Goal: Transaction & Acquisition: Subscribe to service/newsletter

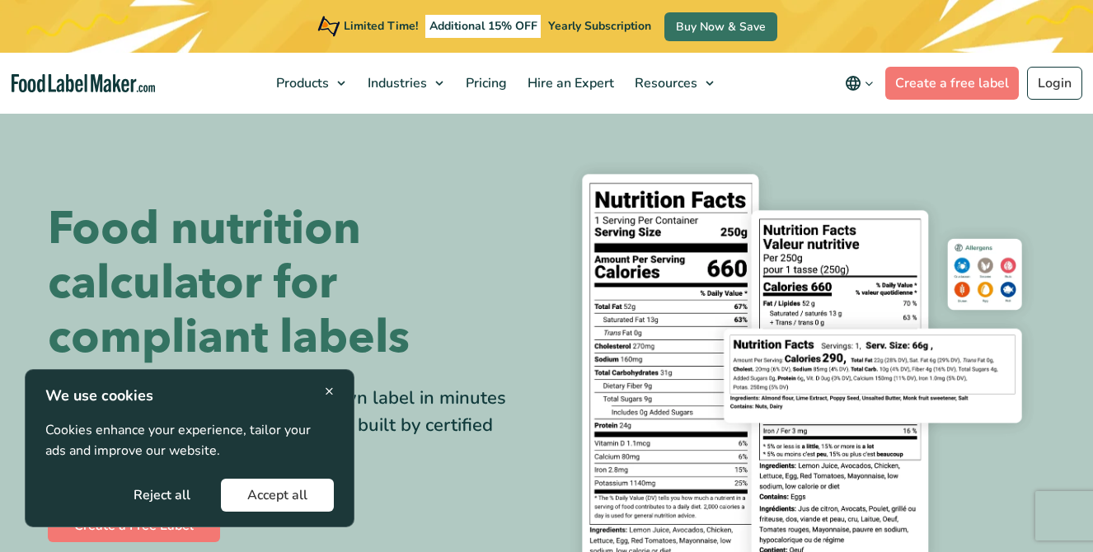
click at [303, 491] on button "Accept all" at bounding box center [277, 495] width 113 height 33
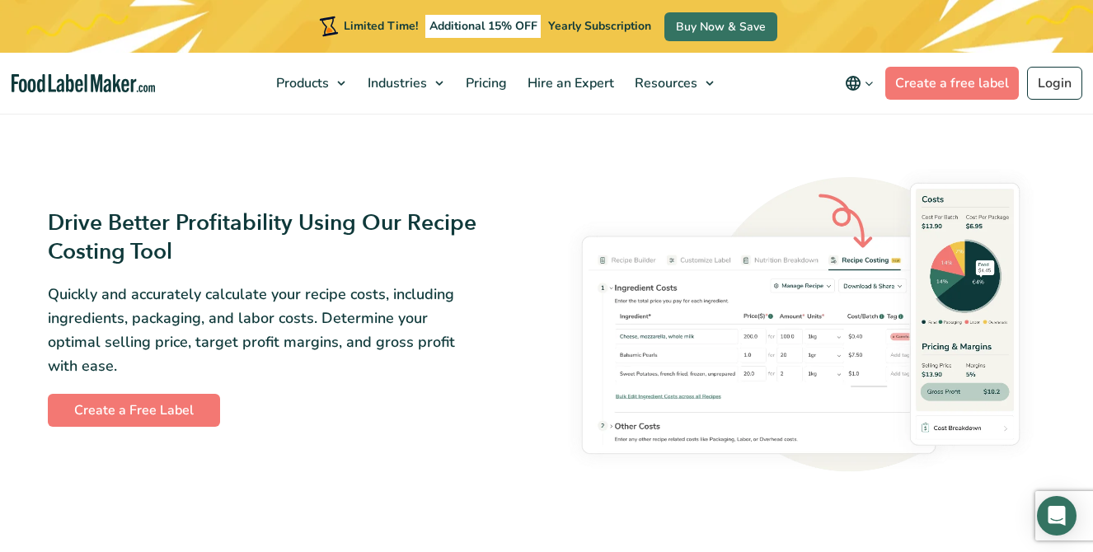
scroll to position [2569, 0]
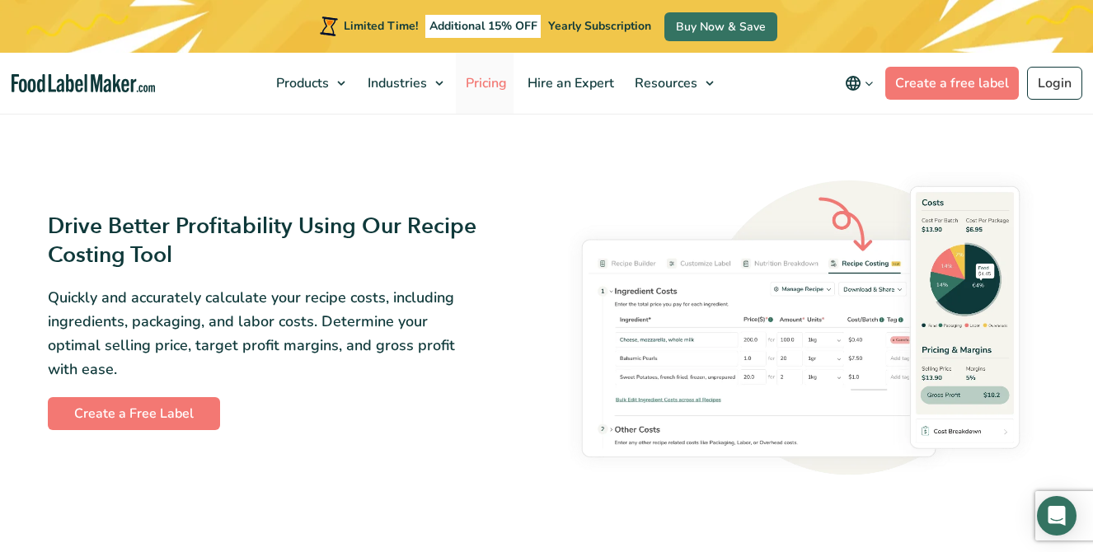
click at [486, 89] on span "Pricing" at bounding box center [485, 83] width 48 height 18
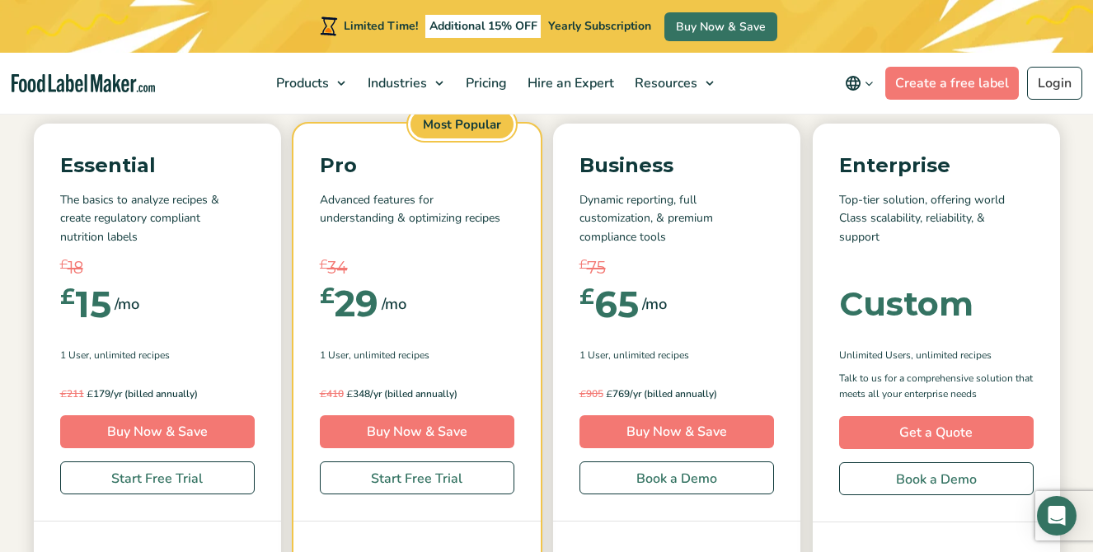
scroll to position [226, 0]
click at [168, 469] on link "Start Free Trial" at bounding box center [157, 479] width 195 height 33
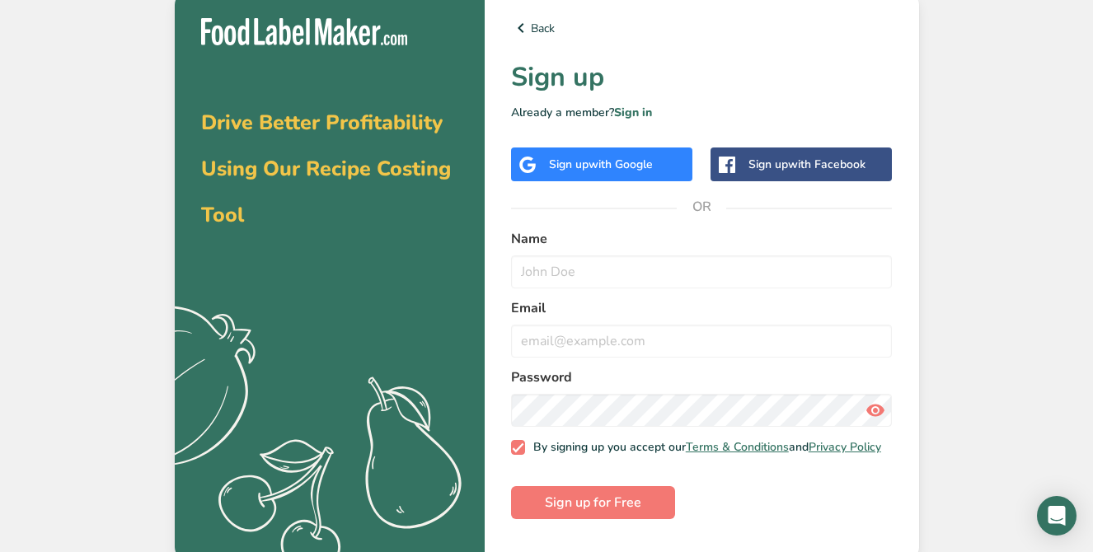
click at [524, 157] on icon at bounding box center [527, 165] width 16 height 16
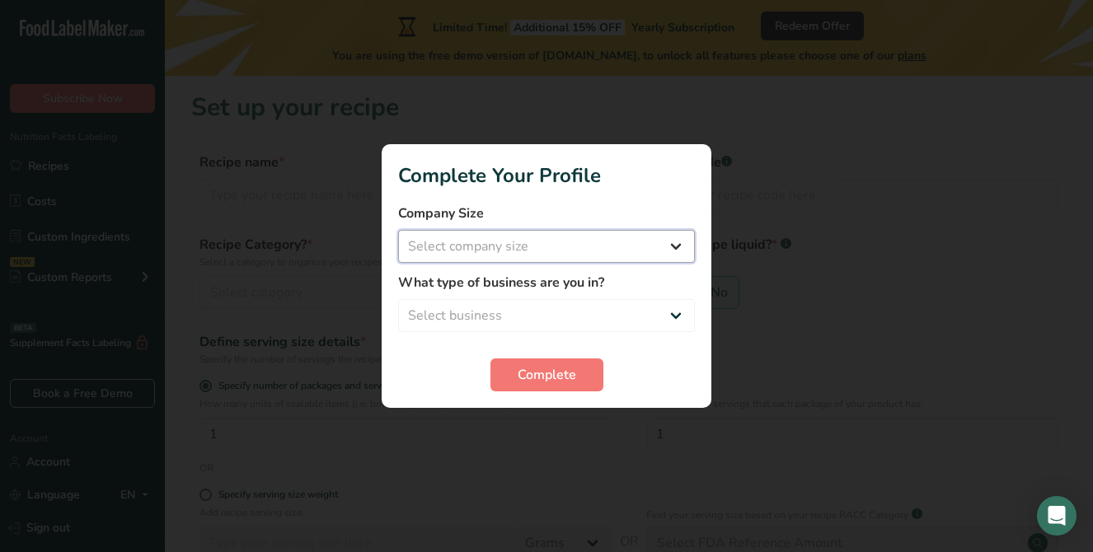
click at [686, 251] on select "Select company size Fewer than 10 Employees 10 to 50 Employees 51 to 500 Employ…" at bounding box center [546, 246] width 297 height 33
select select "2"
click at [398, 230] on select "Select company size Fewer than 10 Employees 10 to 50 Employees 51 to 500 Employ…" at bounding box center [546, 246] width 297 height 33
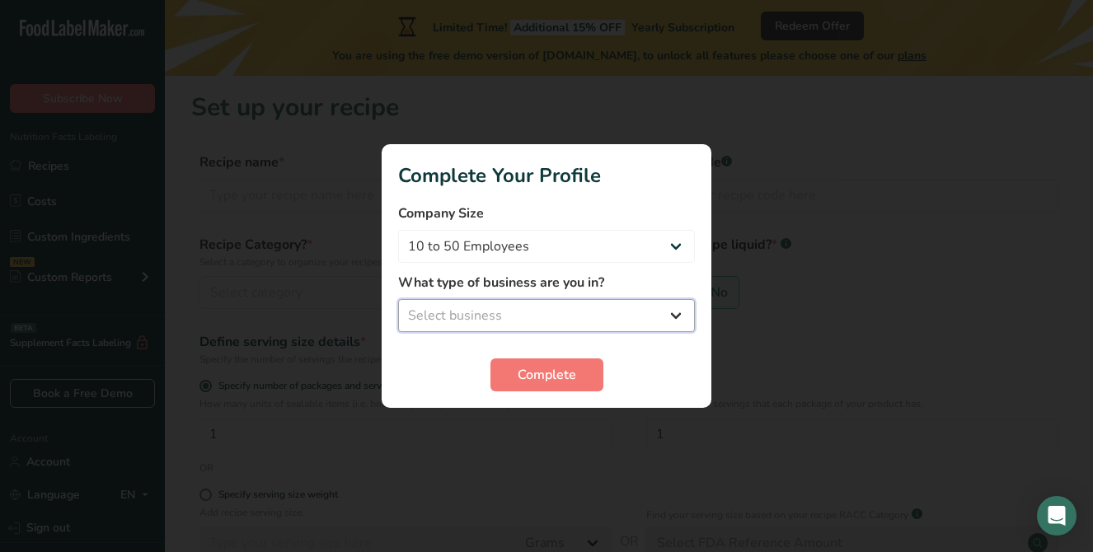
click at [654, 317] on select "Select business Packaged Food Manufacturer Restaurant & Cafe Bakery Meal Plans …" at bounding box center [546, 315] width 297 height 33
select select "3"
click at [398, 299] on select "Select business Packaged Food Manufacturer Restaurant & Cafe Bakery Meal Plans …" at bounding box center [546, 315] width 297 height 33
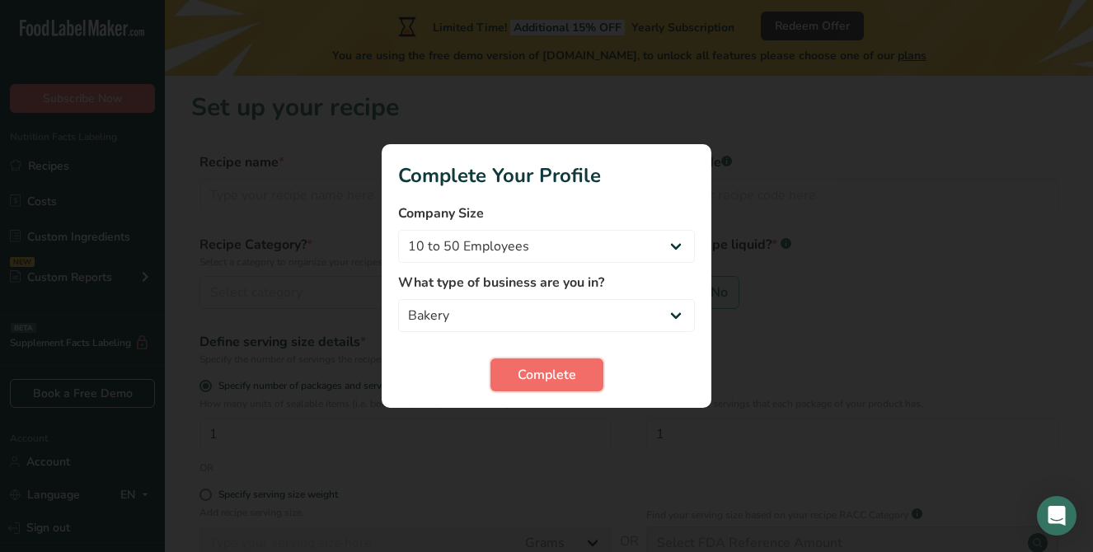
click at [588, 371] on button "Complete" at bounding box center [547, 375] width 113 height 33
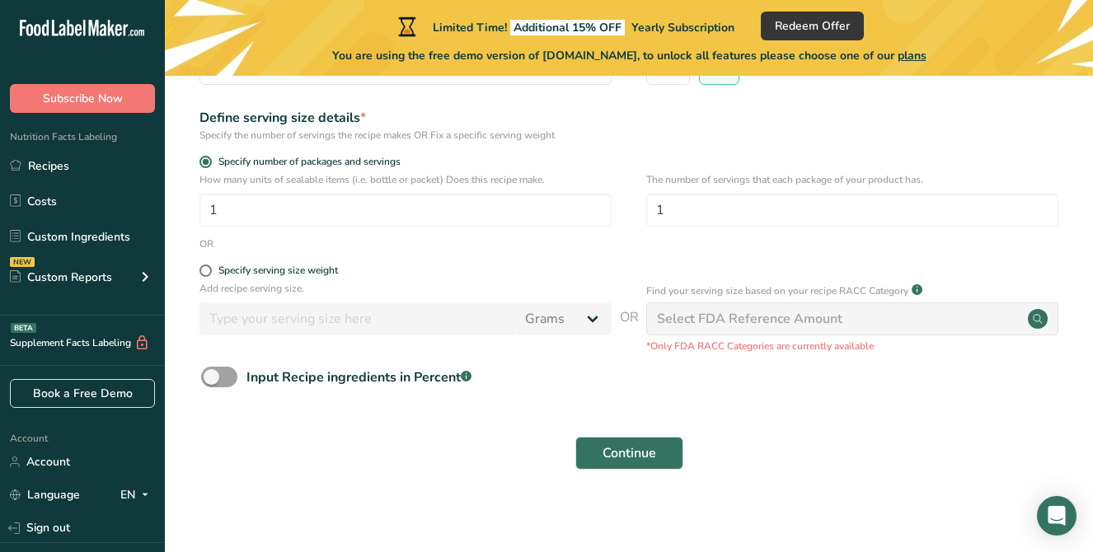
scroll to position [231, 0]
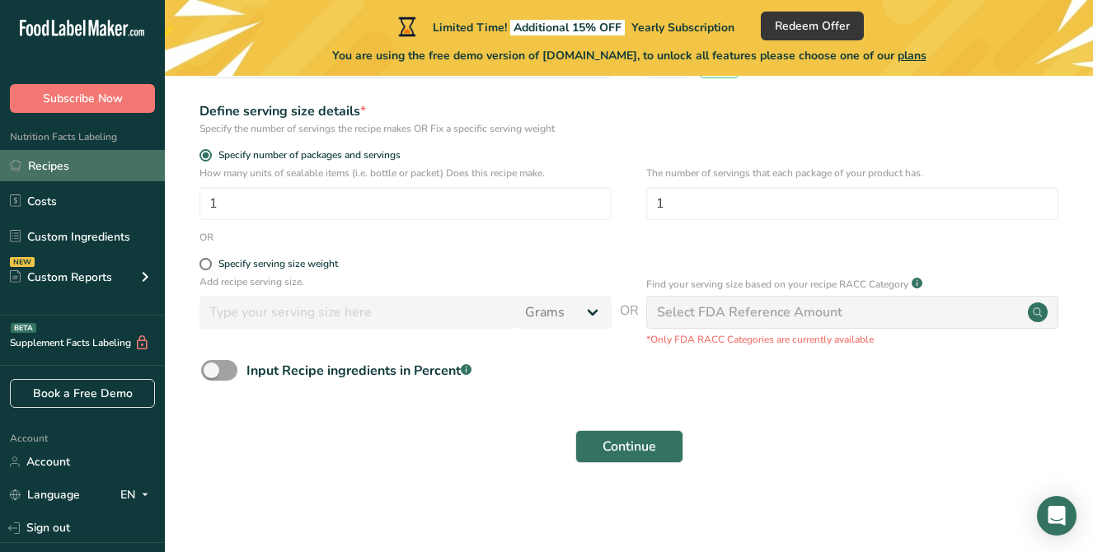
click at [78, 167] on link "Recipes" at bounding box center [82, 165] width 165 height 31
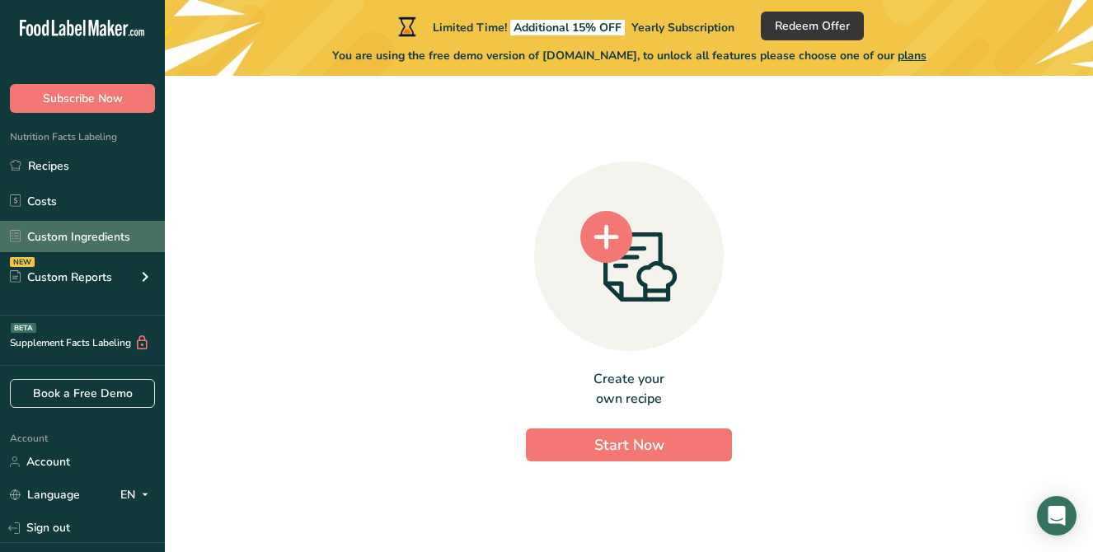
click at [86, 235] on link "Custom Ingredients" at bounding box center [82, 236] width 165 height 31
